Goal: Navigation & Orientation: Find specific page/section

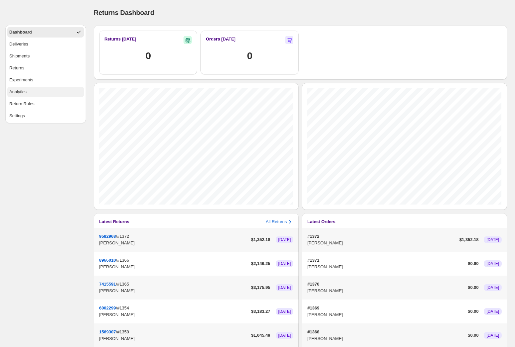
click at [49, 97] on button "Analytics" at bounding box center [45, 92] width 77 height 11
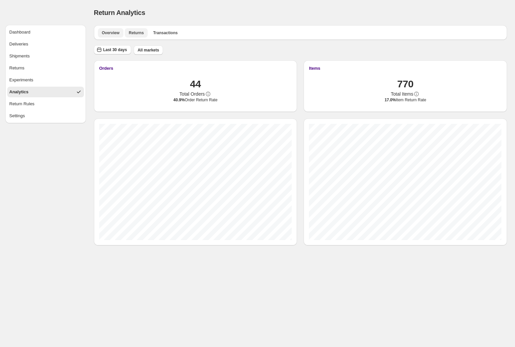
click at [135, 35] on span "Returns" at bounding box center [136, 32] width 15 height 5
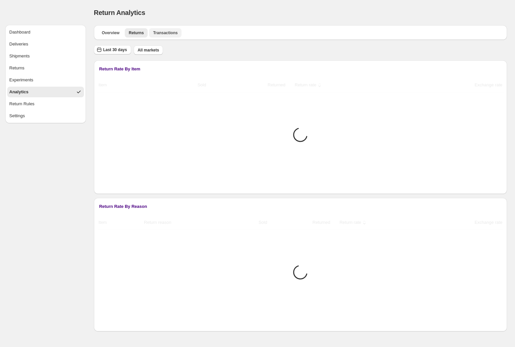
click at [163, 35] on span "Transactions" at bounding box center [165, 32] width 25 height 5
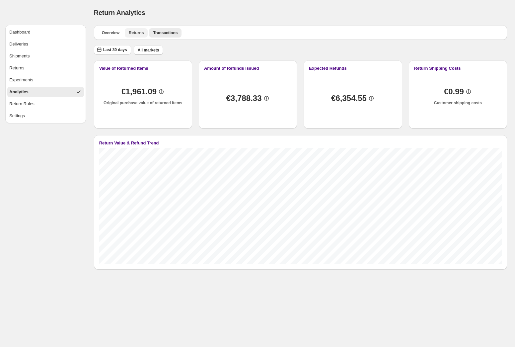
click at [142, 33] on span "Returns" at bounding box center [136, 32] width 15 height 5
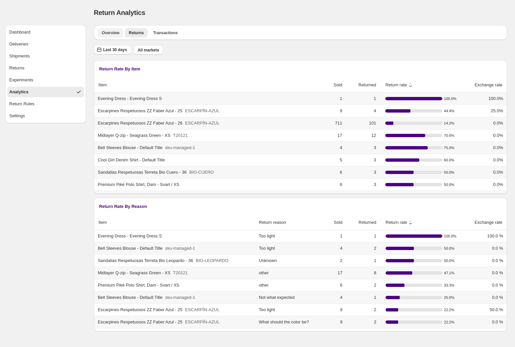
click at [119, 33] on span "Overview" at bounding box center [111, 32] width 18 height 5
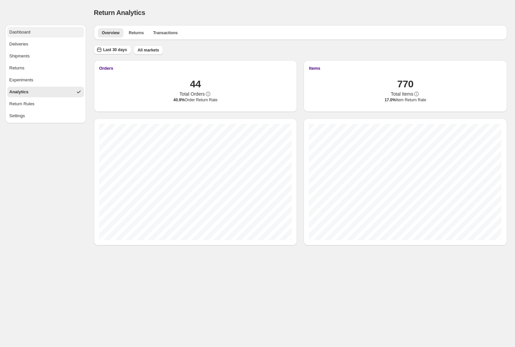
click at [18, 33] on div "Dashboard" at bounding box center [19, 32] width 21 height 7
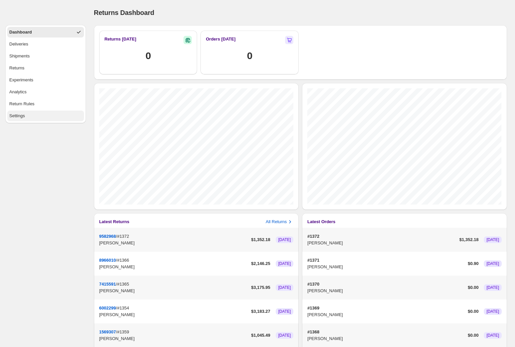
click at [25, 115] on div "Settings" at bounding box center [17, 115] width 16 height 7
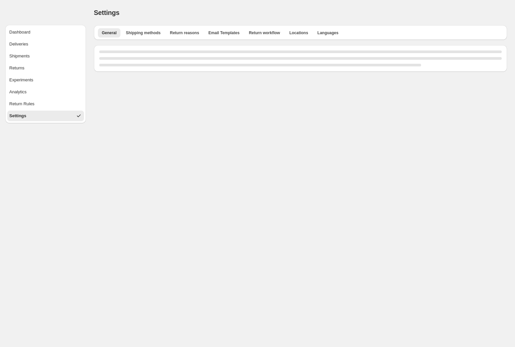
select select "**"
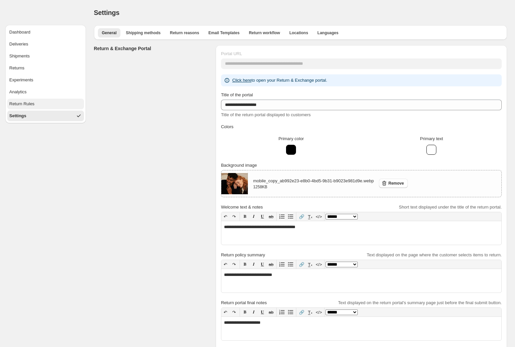
click at [67, 104] on button "Return Rules" at bounding box center [45, 104] width 77 height 11
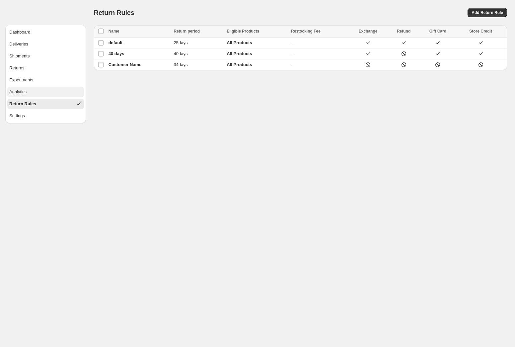
click at [54, 96] on button "Analytics" at bounding box center [45, 92] width 77 height 11
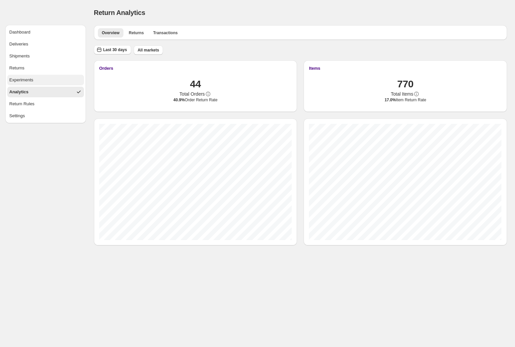
click at [49, 82] on button "Experiments" at bounding box center [45, 80] width 77 height 11
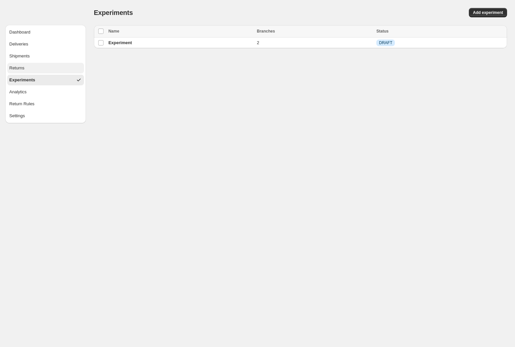
click at [48, 64] on button "Returns" at bounding box center [45, 68] width 77 height 11
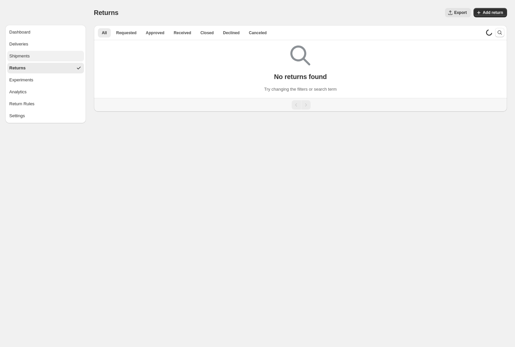
click at [49, 54] on button "Shipments" at bounding box center [45, 56] width 77 height 11
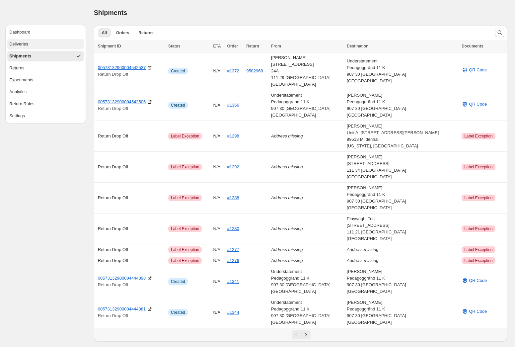
click at [50, 44] on button "Deliveries" at bounding box center [45, 44] width 77 height 11
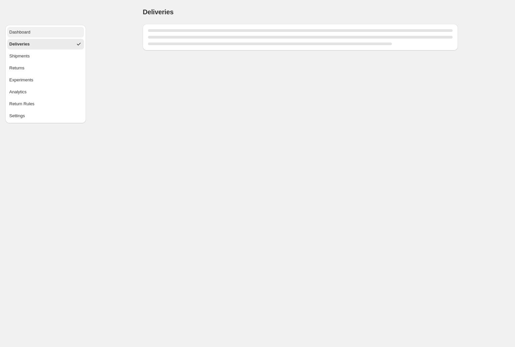
click at [44, 27] on button "Dashboard" at bounding box center [45, 32] width 77 height 11
